Goal: Task Accomplishment & Management: Manage account settings

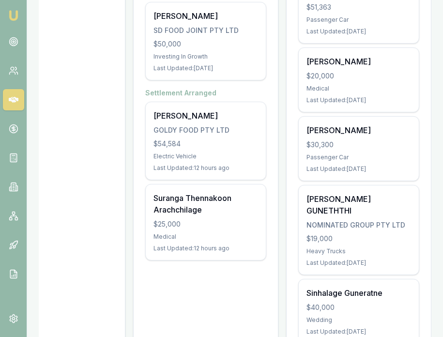
scroll to position [294, 0]
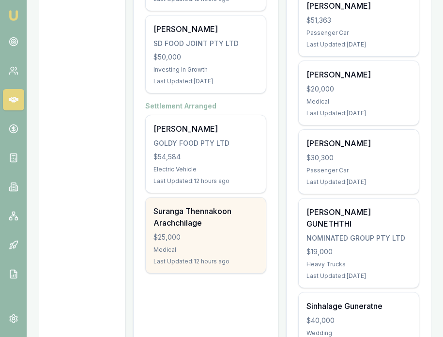
click at [221, 217] on div "Suranga Thennakoon Arachchilage" at bounding box center [206, 216] width 105 height 23
click at [0, 0] on div "Emu Broker Eujin Ooi Toggle Menu Your Deals Manage your deals and track your pr…" at bounding box center [221, 261] width 443 height 1111
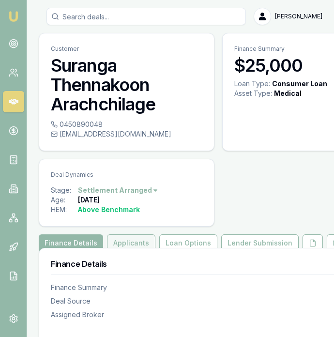
click at [139, 239] on button "Applicants" at bounding box center [131, 243] width 48 height 17
click at [138, 239] on button "Applicants" at bounding box center [131, 243] width 48 height 17
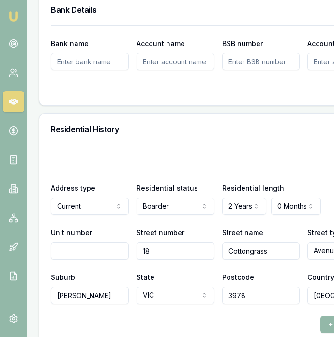
scroll to position [1247, 0]
